Goal: Browse casually: Explore the website without a specific task or goal

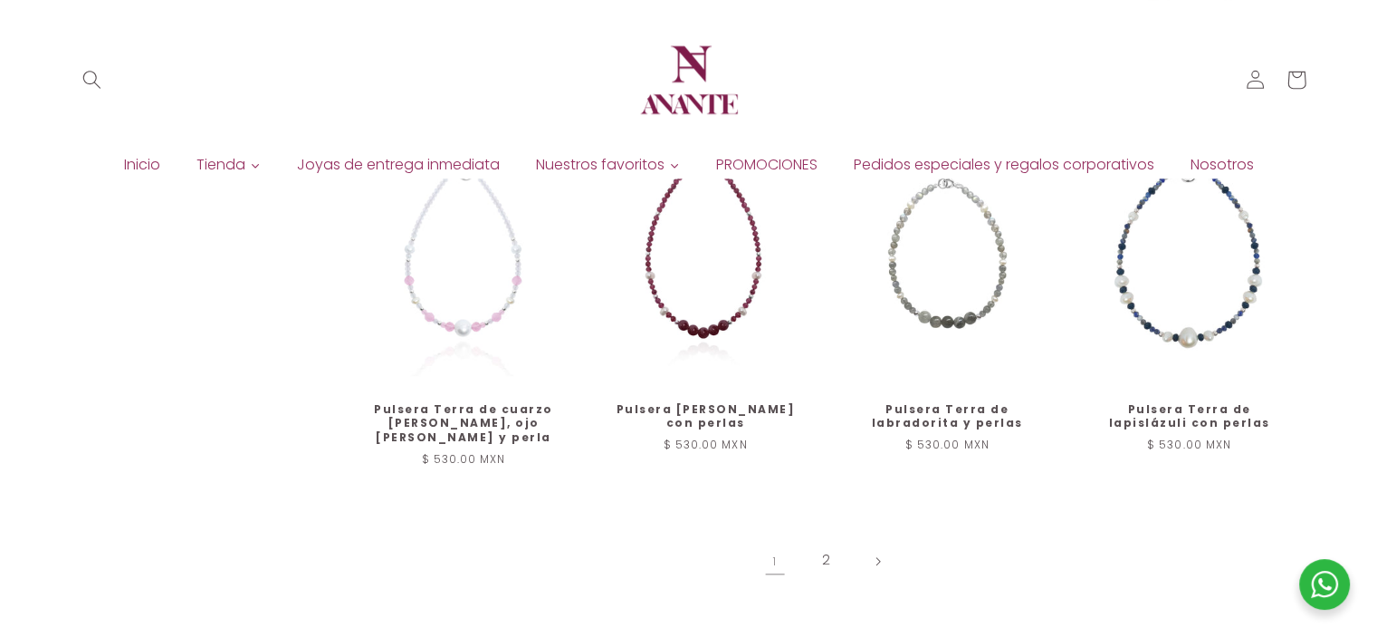
scroll to position [1902, 0]
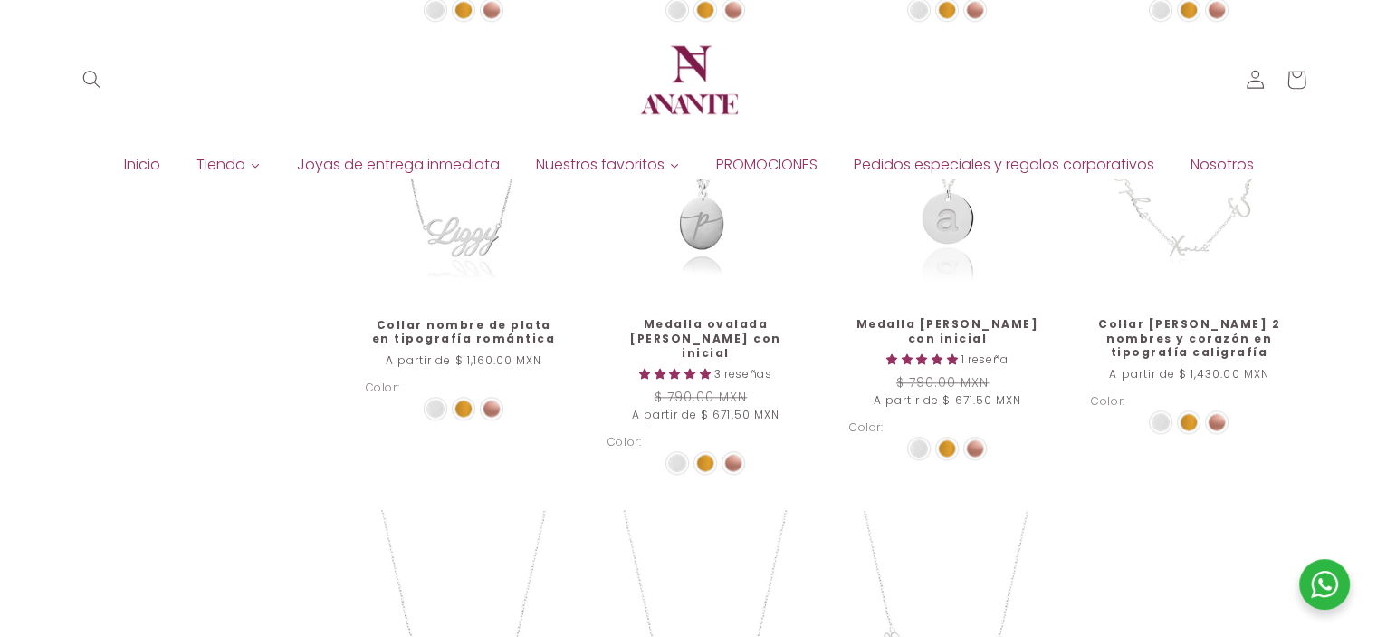
scroll to position [1688, 0]
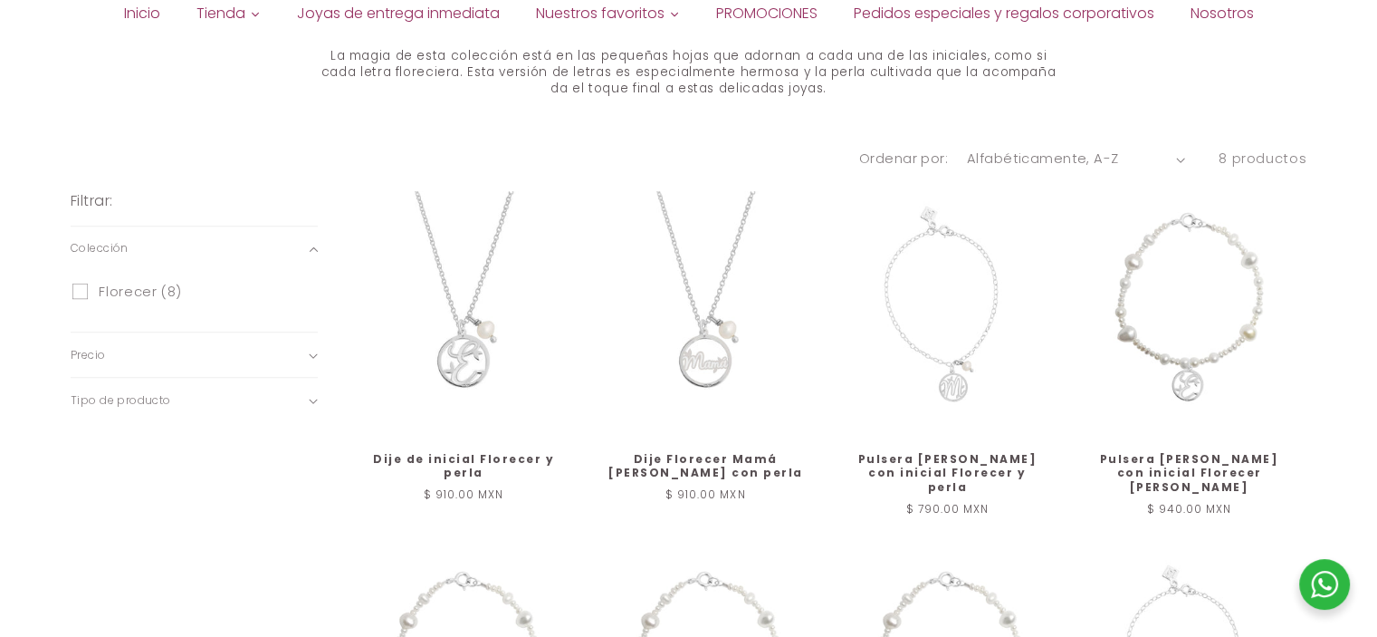
scroll to position [692, 0]
drag, startPoint x: 1384, startPoint y: 155, endPoint x: 1379, endPoint y: 360, distance: 204.7
